Goal: Navigation & Orientation: Find specific page/section

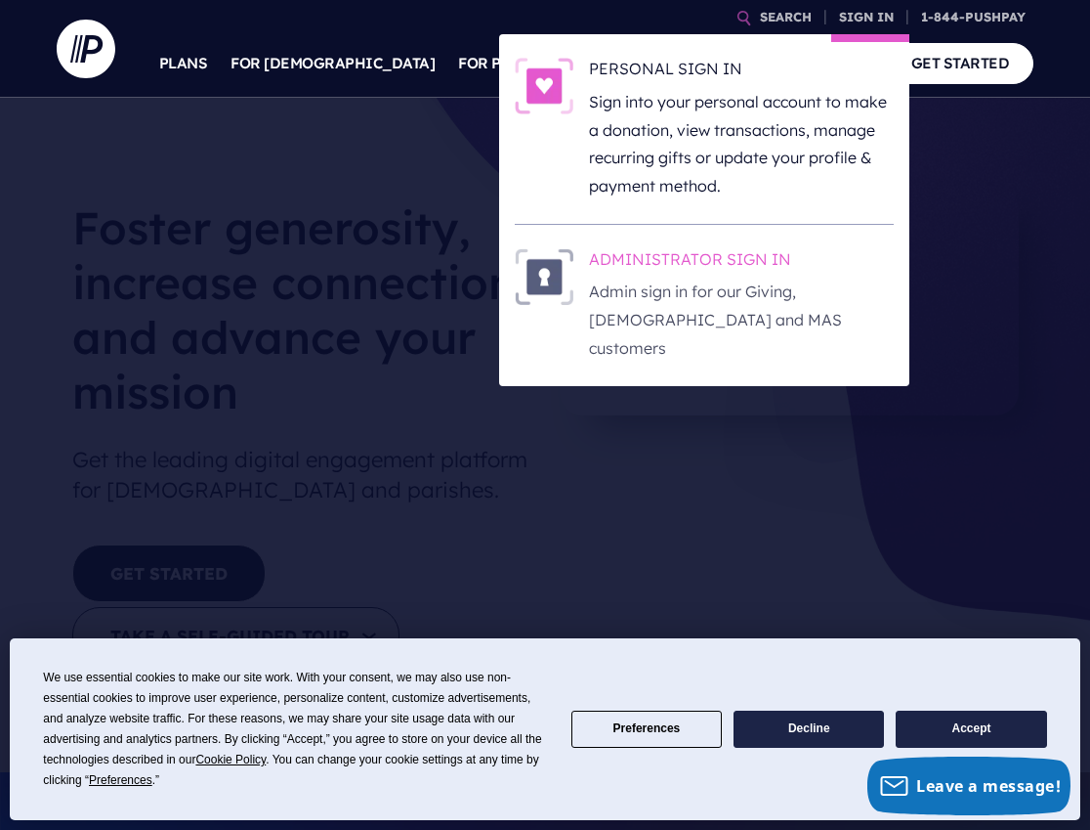
click at [734, 261] on h6 "ADMINISTRATOR SIGN IN" at bounding box center [741, 262] width 305 height 29
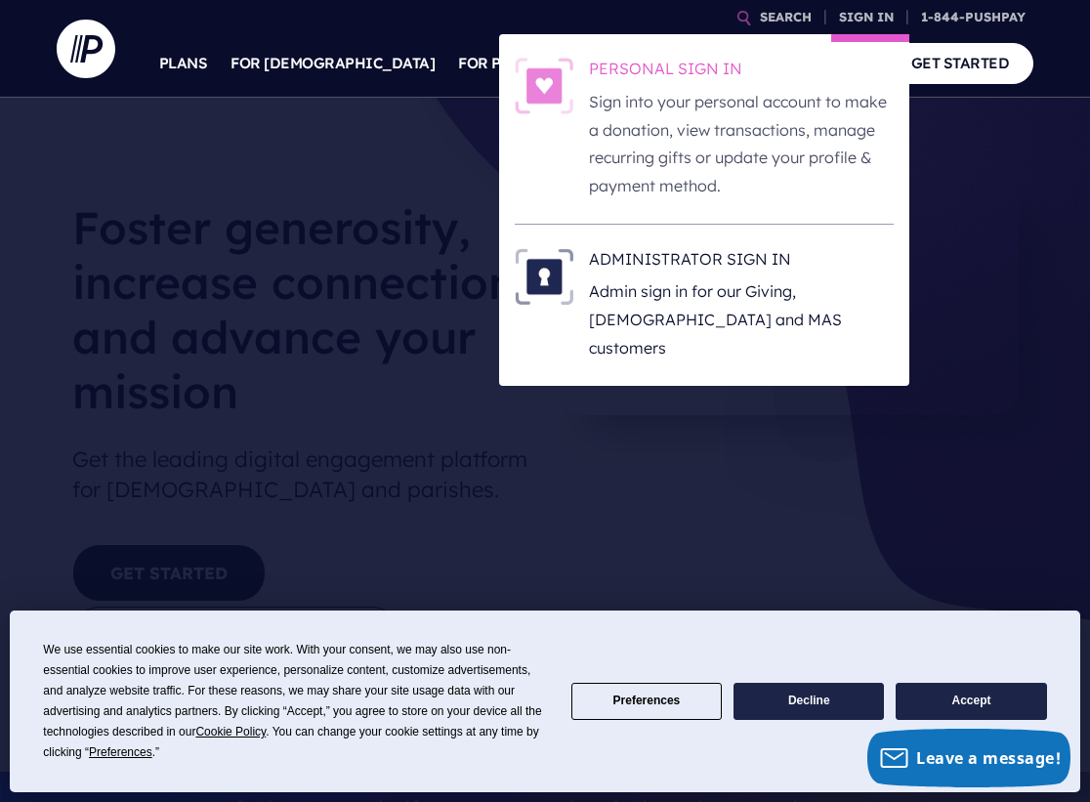
click at [773, 89] on p "Sign into your personal account to make a donation, view transactions, manage r…" at bounding box center [741, 144] width 305 height 112
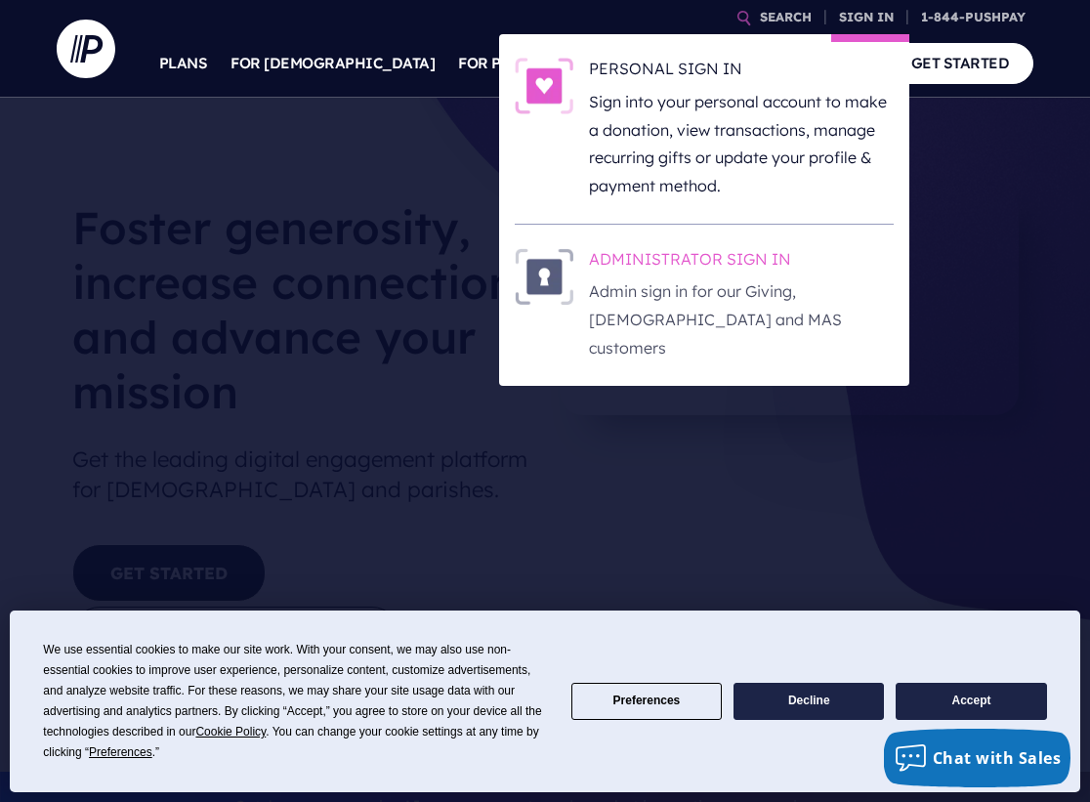
click at [763, 277] on p "Admin sign in for our Giving, [DEMOGRAPHIC_DATA] and MAS customers" at bounding box center [741, 319] width 305 height 84
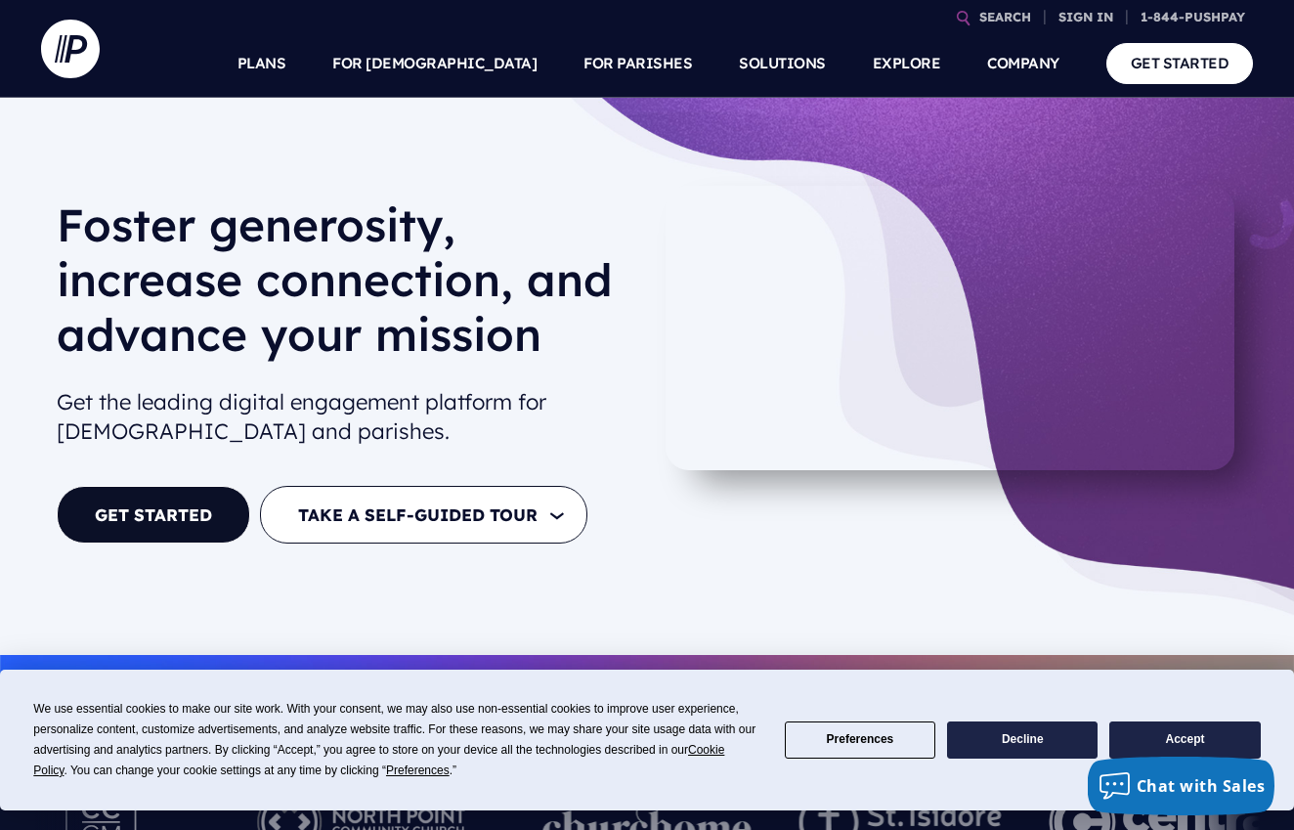
click at [1015, 738] on button "Decline" at bounding box center [1022, 740] width 150 height 38
